Goal: Find specific page/section: Find specific page/section

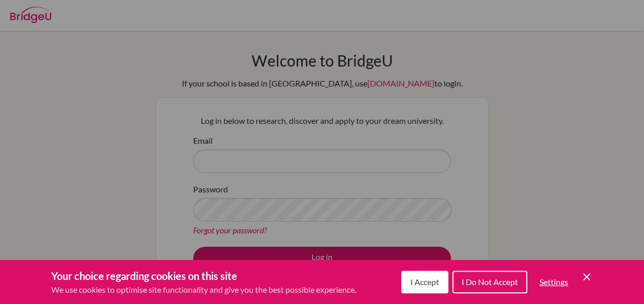
click at [434, 283] on span "I Accept" at bounding box center [424, 282] width 29 height 10
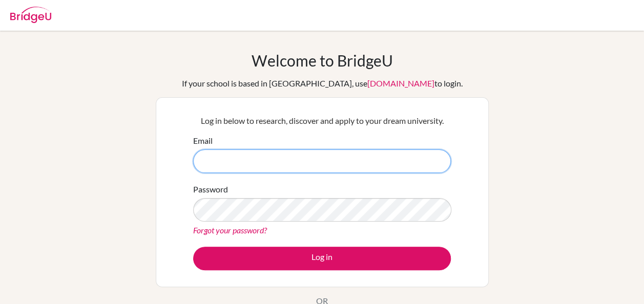
click at [338, 158] on input "Email" at bounding box center [322, 162] width 258 height 24
type input "kayw@diabarsha.com"
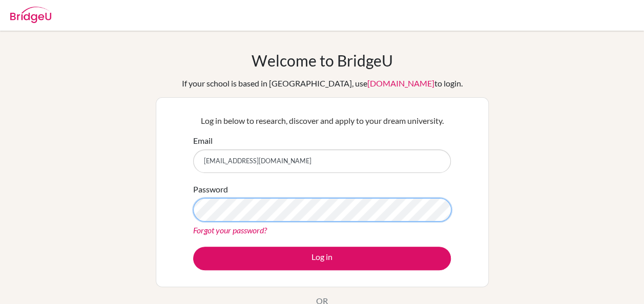
click at [193, 247] on button "Log in" at bounding box center [322, 259] width 258 height 24
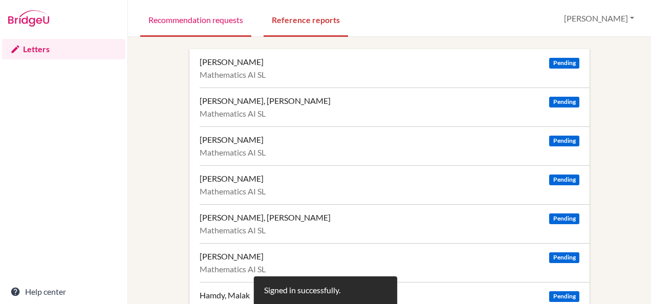
click at [189, 24] on link "Recommendation requests" at bounding box center [195, 19] width 111 height 35
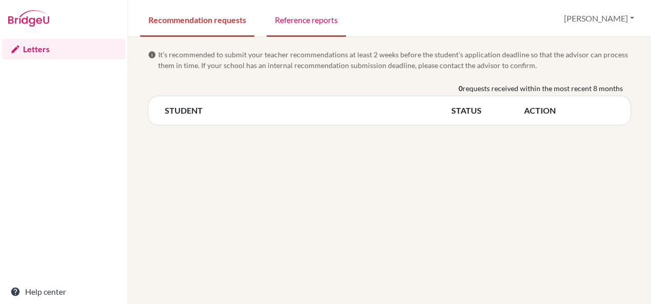
click at [315, 22] on link "Reference reports" at bounding box center [306, 19] width 79 height 35
